Goal: Task Accomplishment & Management: Use online tool/utility

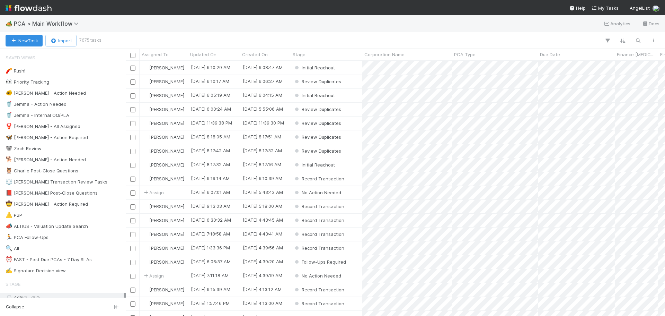
scroll to position [249, 534]
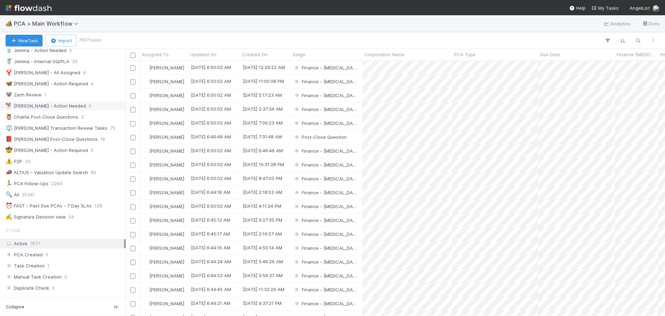
scroll to position [104, 0]
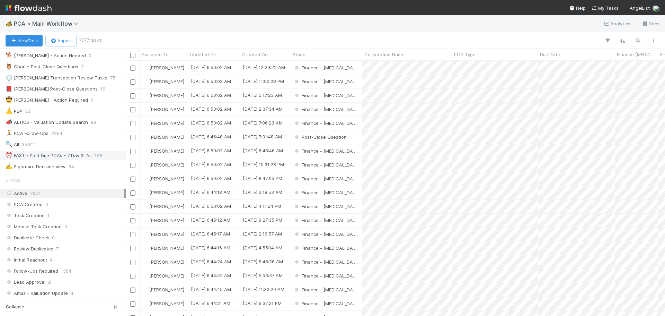
click at [53, 154] on div "⏰ FAST - Past Due PCAs - 7 Day SLAs" at bounding box center [49, 155] width 86 height 9
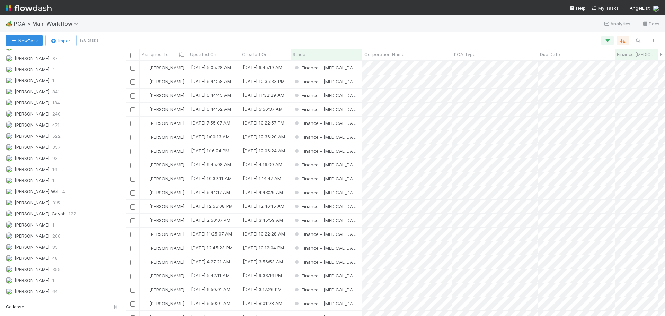
scroll to position [935, 0]
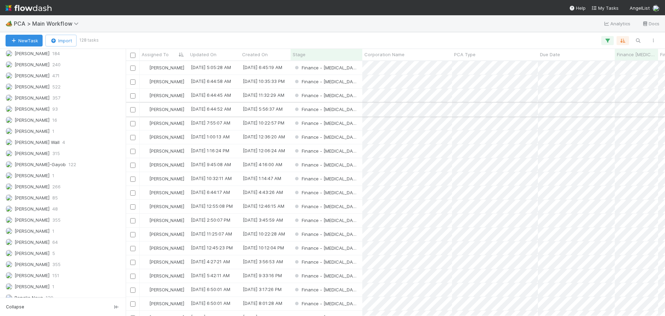
click at [352, 110] on div "Finance - [MEDICAL_DATA]" at bounding box center [327, 110] width 72 height 14
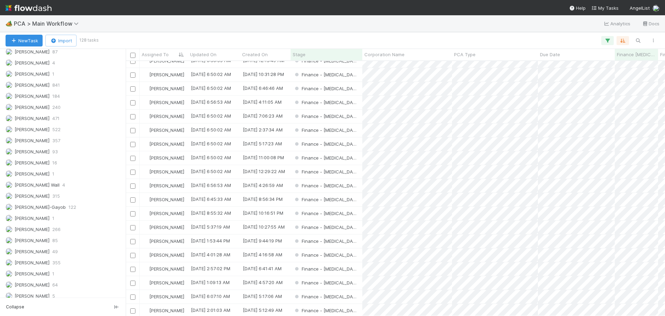
scroll to position [986, 0]
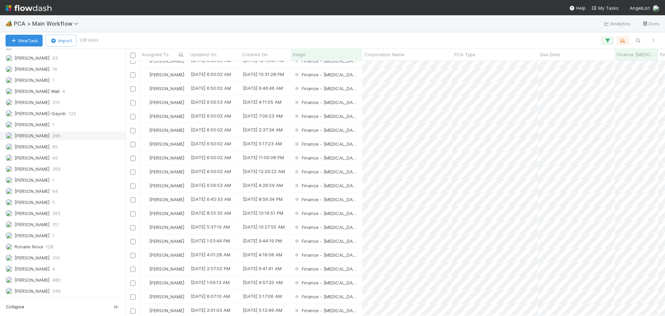
click at [39, 138] on span "[PERSON_NAME]" at bounding box center [28, 135] width 44 height 9
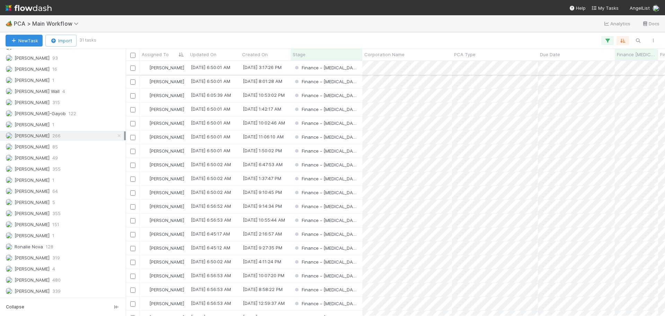
click at [351, 67] on div "Finance - [MEDICAL_DATA]" at bounding box center [327, 68] width 72 height 14
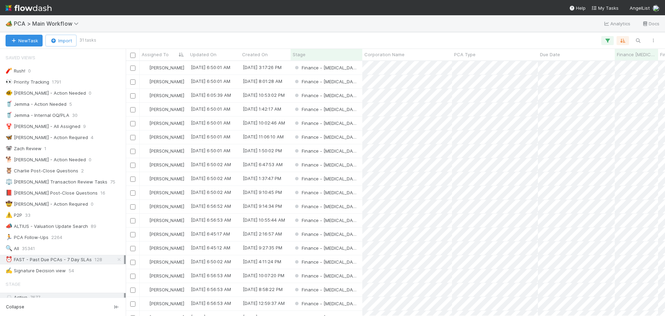
scroll to position [6, 6]
